Goal: Navigation & Orientation: Understand site structure

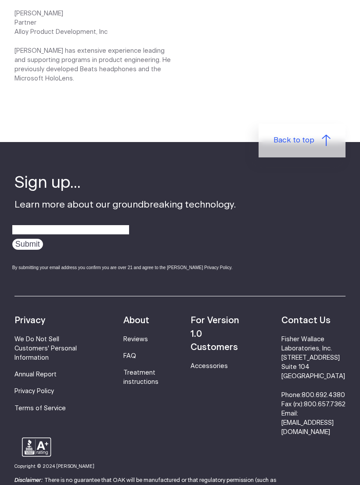
scroll to position [1427, 0]
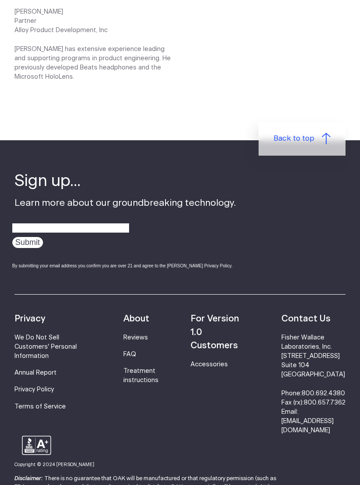
click at [222, 321] on strong "For Version 1.0 Customers" at bounding box center [215, 332] width 49 height 36
click at [225, 314] on strong "For Version 1.0 Customers" at bounding box center [215, 332] width 49 height 36
click at [217, 361] on link "Accessories" at bounding box center [209, 364] width 37 height 6
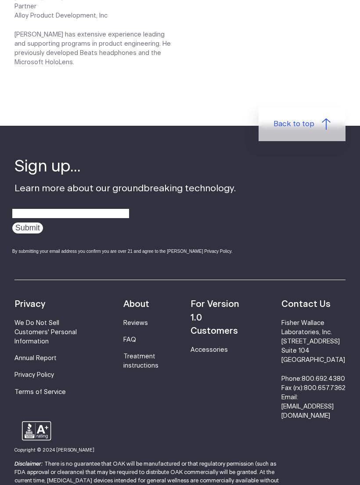
click at [124, 337] on link "FAQ" at bounding box center [130, 340] width 13 height 6
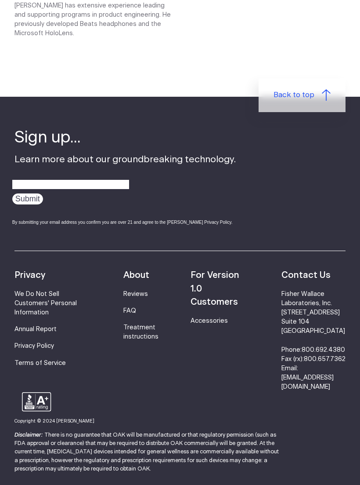
scroll to position [1470, 0]
click at [134, 291] on link "Reviews" at bounding box center [136, 294] width 25 height 6
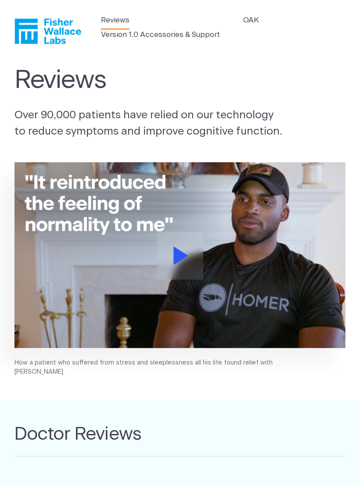
click at [247, 18] on link "OAK" at bounding box center [251, 20] width 16 height 11
